Goal: Transaction & Acquisition: Purchase product/service

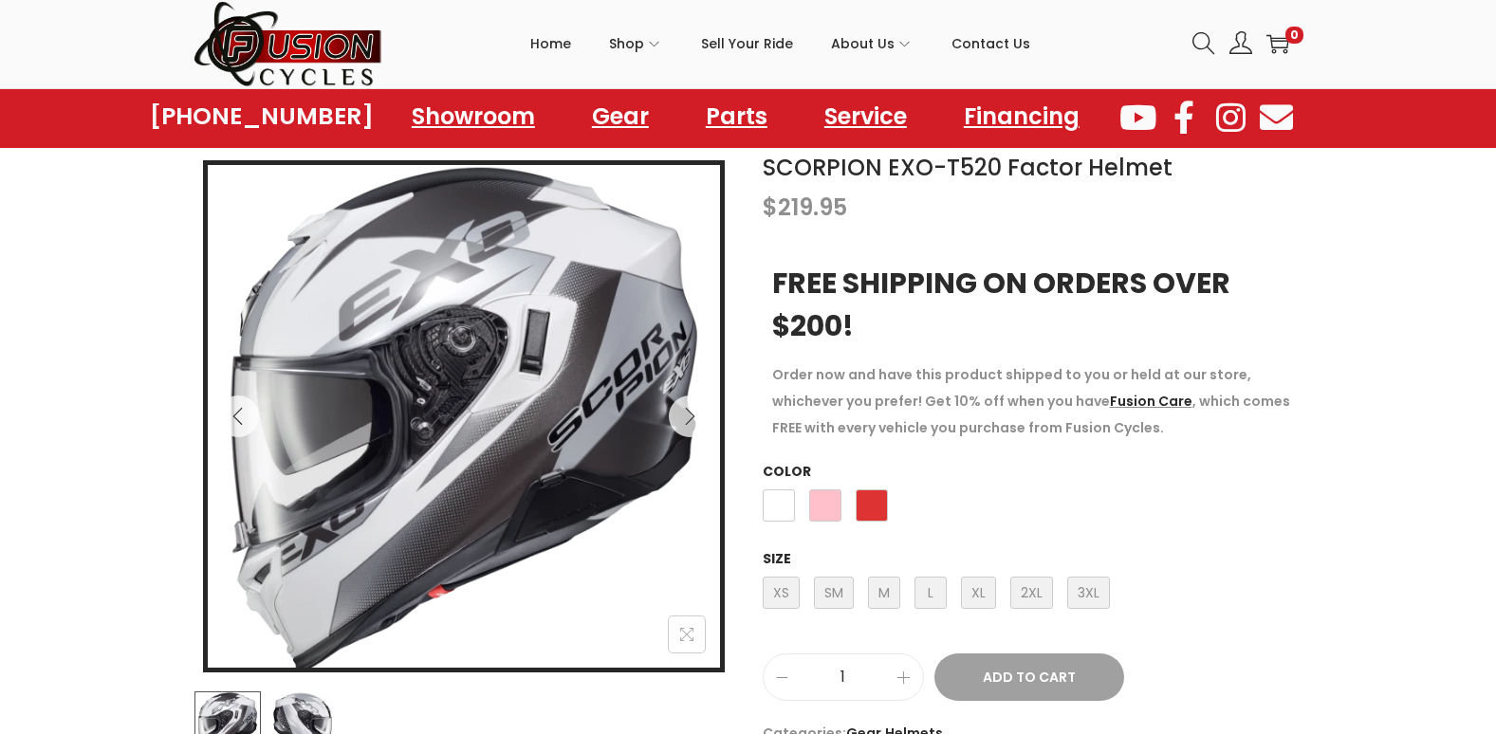
scroll to position [281, 0]
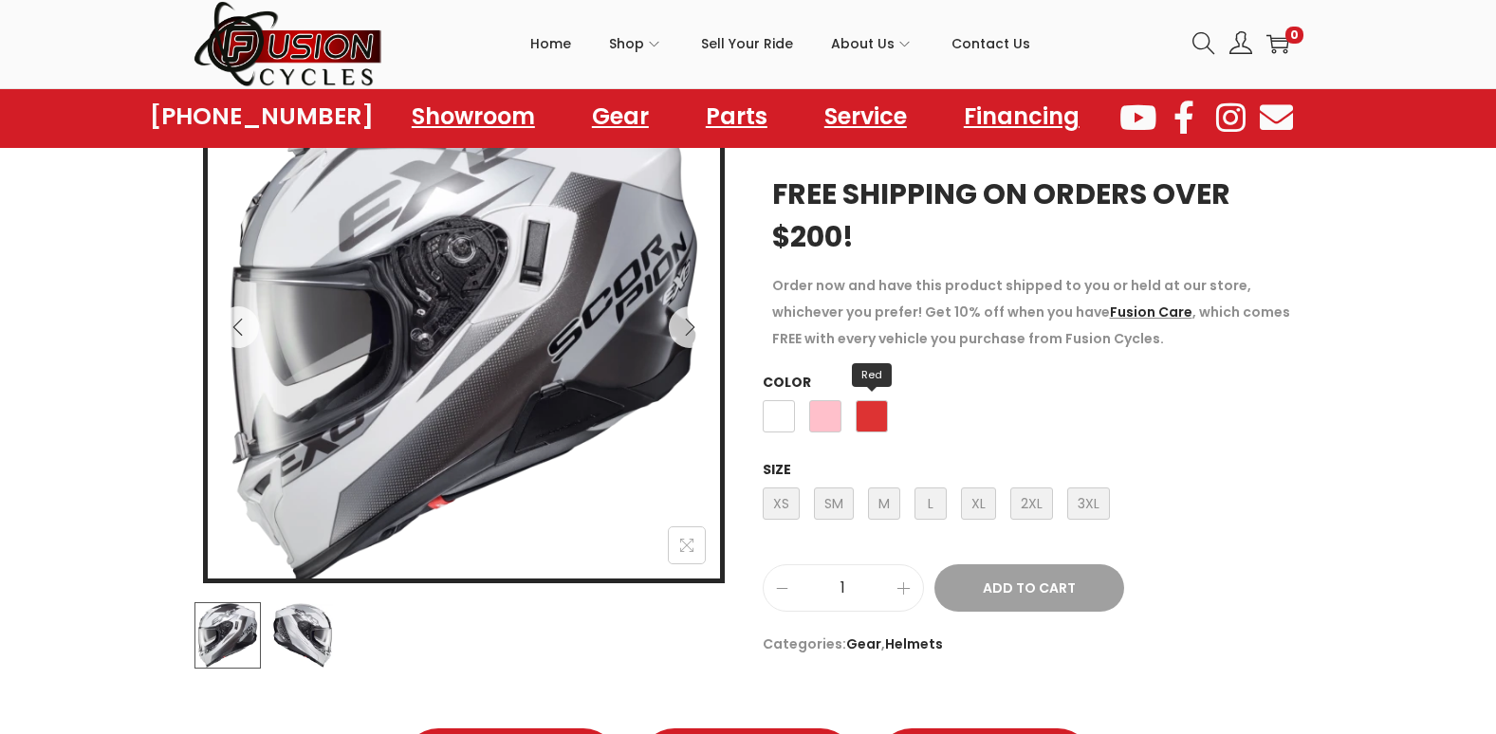
click at [875, 401] on span "Red" at bounding box center [872, 416] width 32 height 32
click at [875, 420] on span "Red" at bounding box center [872, 416] width 32 height 32
click at [871, 422] on span "Red" at bounding box center [872, 416] width 32 height 32
click at [884, 504] on span "M Medium" at bounding box center [884, 504] width 32 height 32
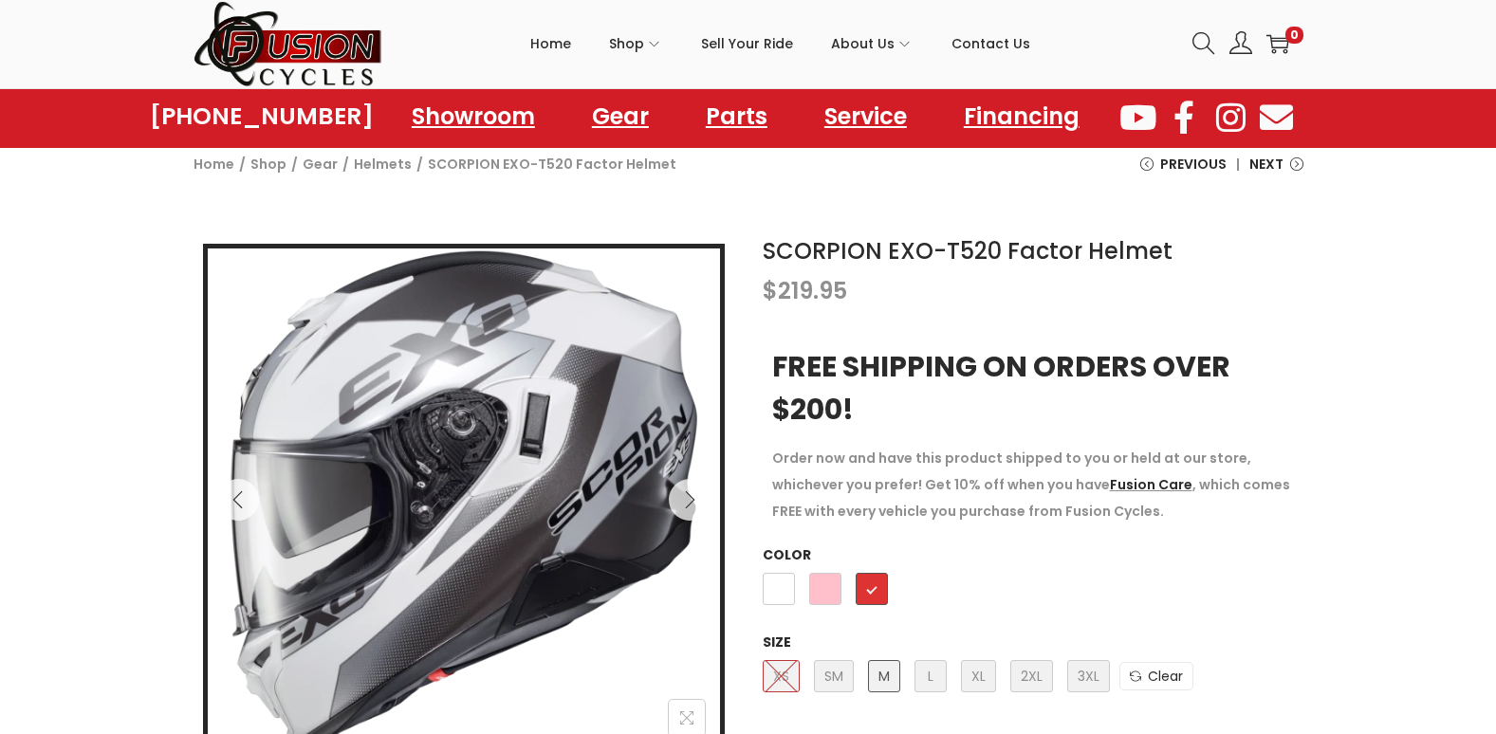
scroll to position [125, 0]
